Goal: Information Seeking & Learning: Learn about a topic

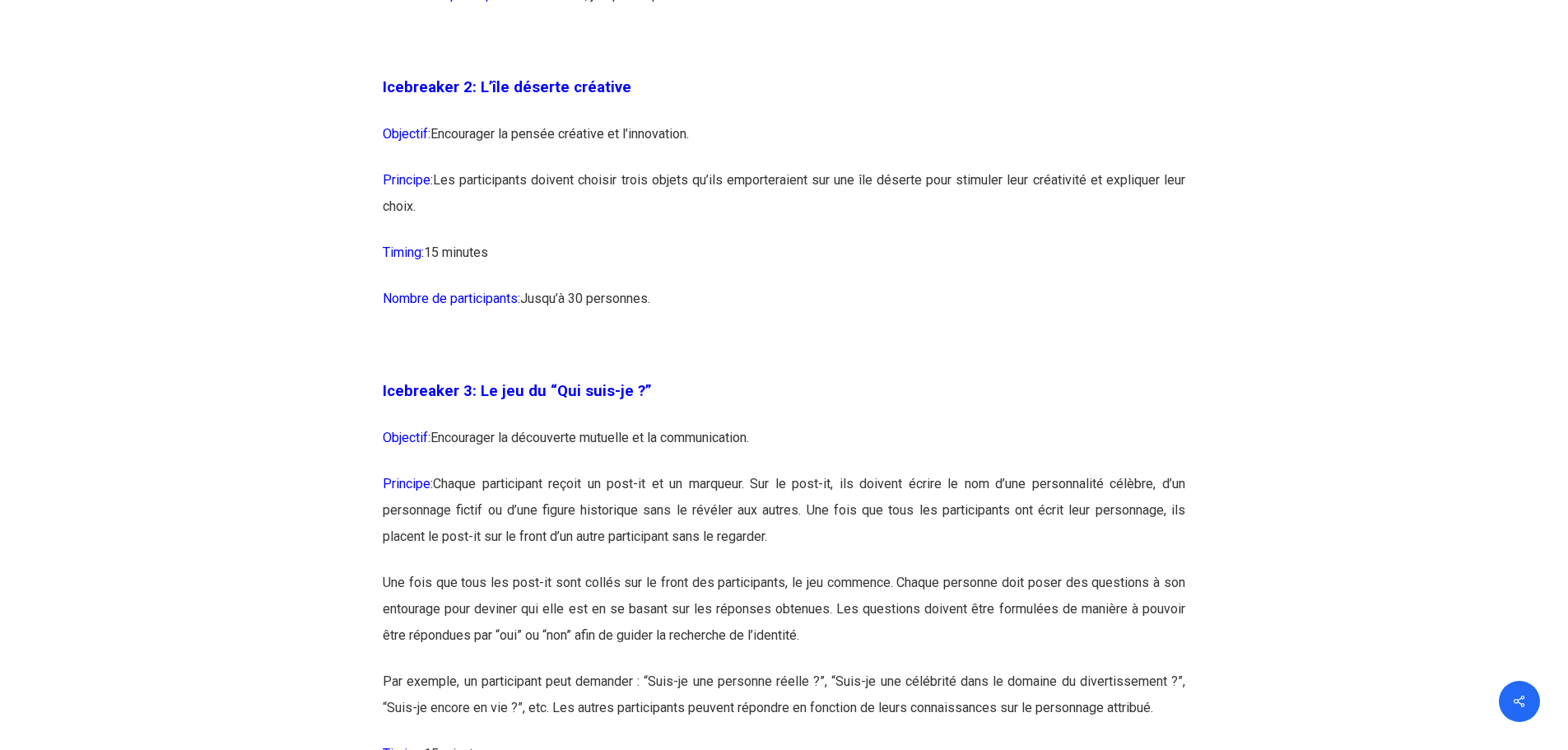
scroll to position [1747, 0]
drag, startPoint x: 474, startPoint y: 87, endPoint x: 594, endPoint y: 197, distance: 162.8
copy div "L’île déserte créative Objectif: Encourager la pensée créative et l’innovation.…"
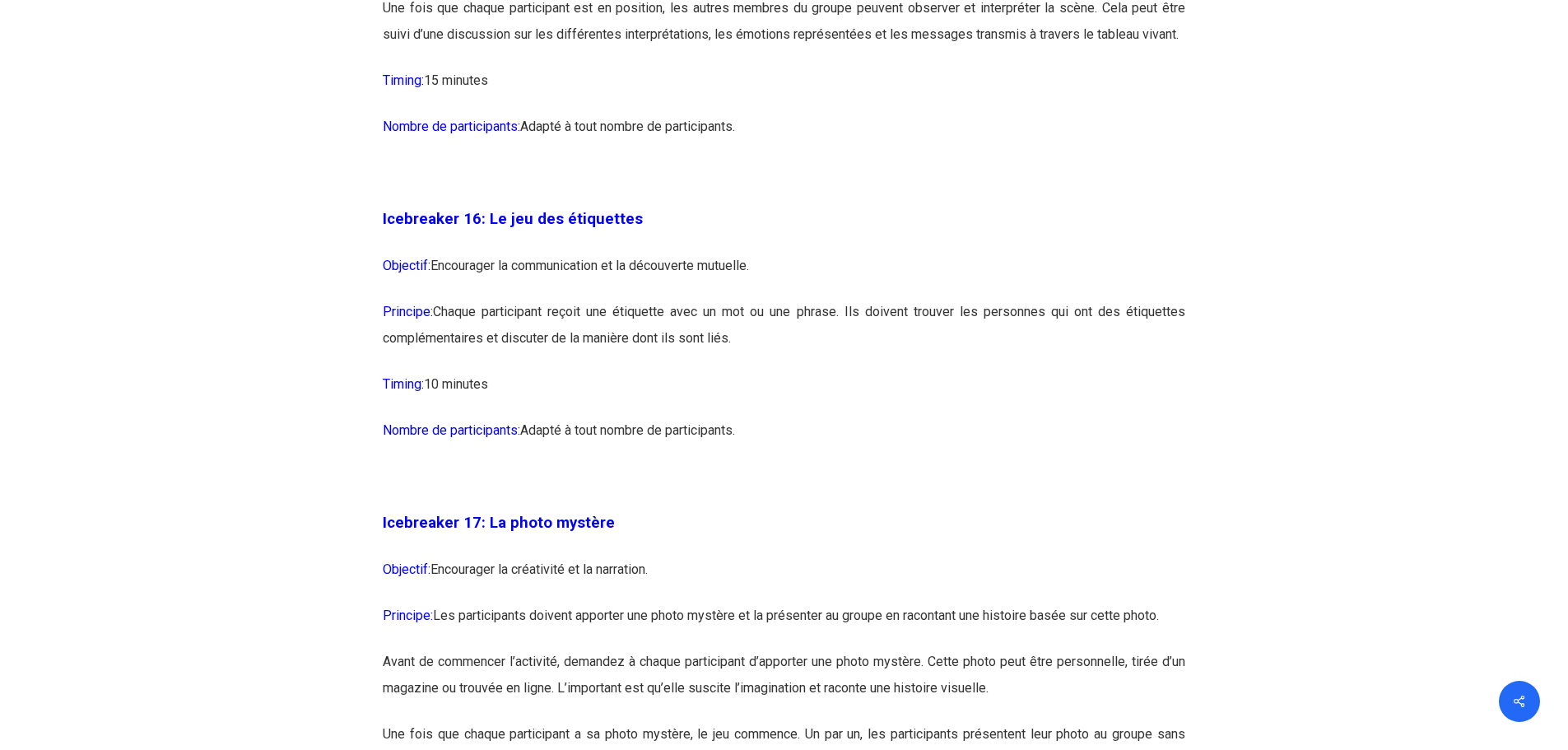
scroll to position [8870, 0]
click at [384, 272] on span "Objectif:" at bounding box center [407, 264] width 48 height 16
click at [481, 227] on span "Icebreaker 16: Le jeu des étiquettes" at bounding box center [513, 218] width 260 height 18
drag, startPoint x: 485, startPoint y: 270, endPoint x: 742, endPoint y: 387, distance: 282.4
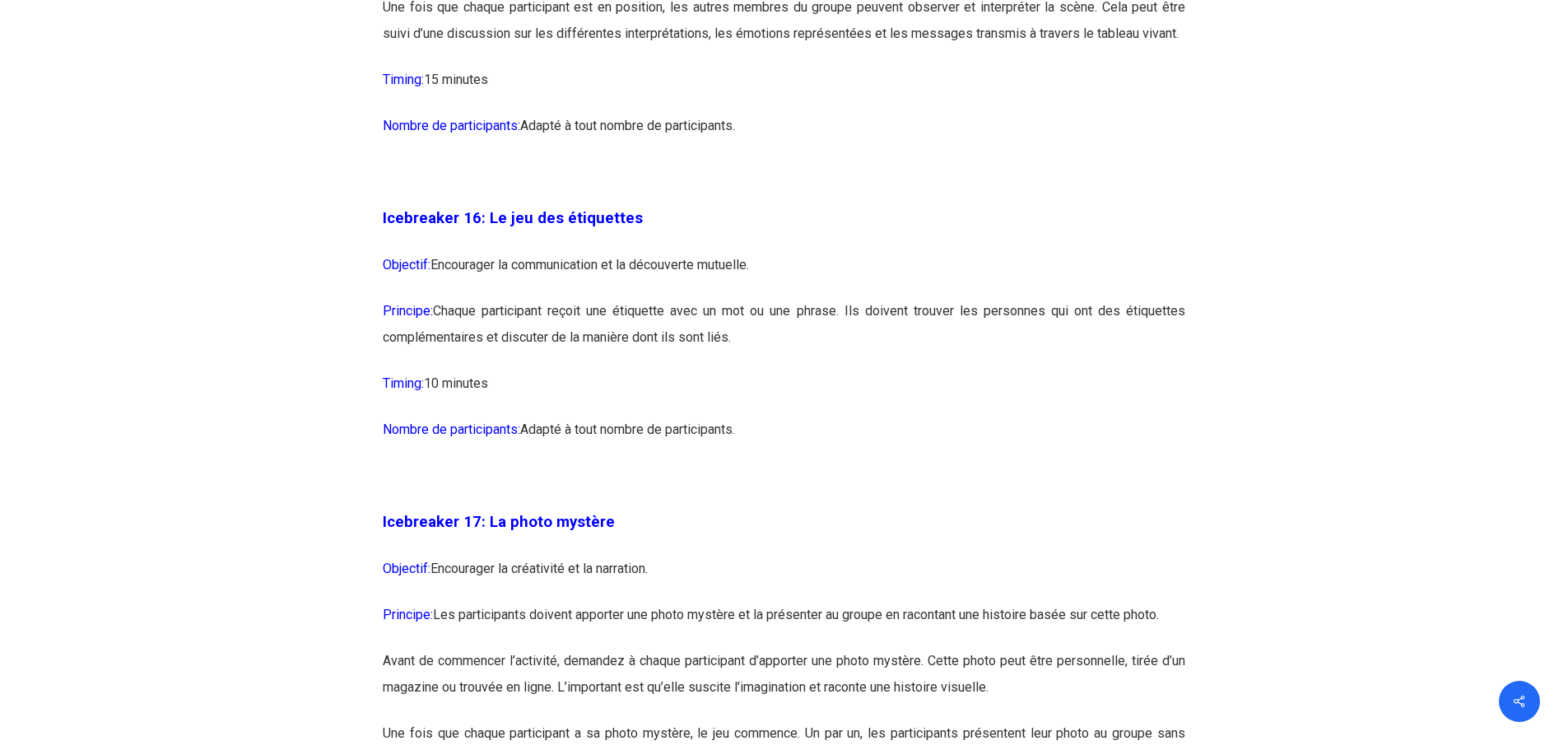
click at [742, 387] on div "Icebreaker 1: Nommez votre super-pouvoir ! Objectif: Encourager l’expression in…" at bounding box center [784, 430] width 803 height 15567
copy div "Le jeu des étiquettes Objectif: Encourager la communication et la découverte mu…"
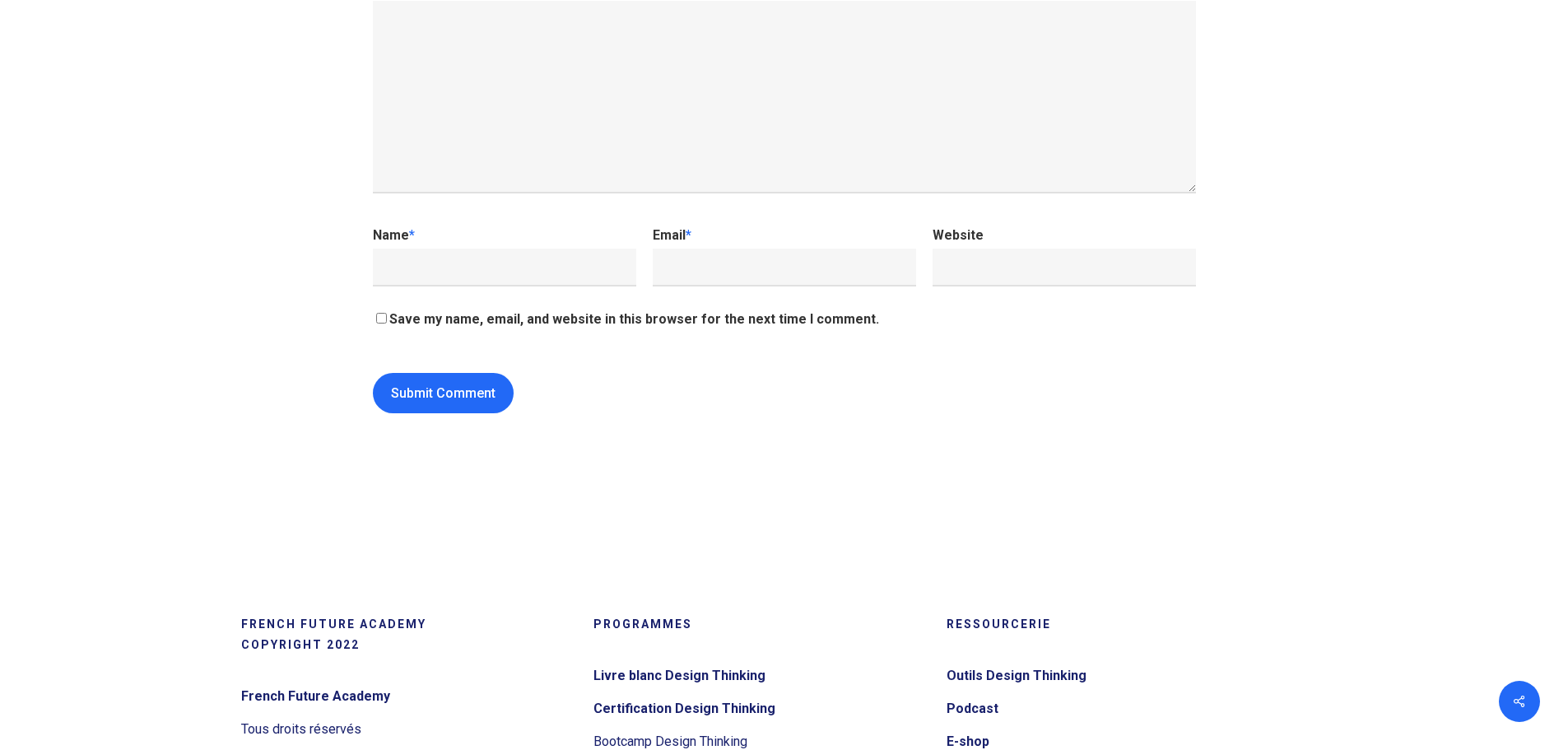
scroll to position [17360, 0]
